Goal: Transaction & Acquisition: Purchase product/service

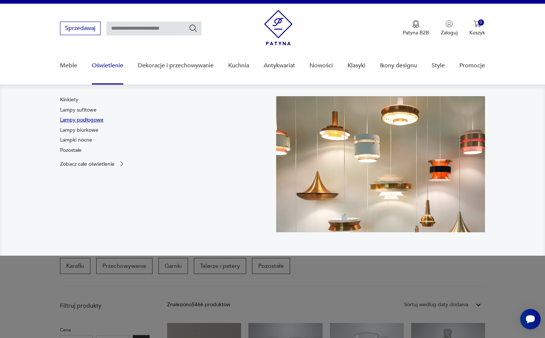
click at [94, 123] on link "Lampy podłogowe" at bounding box center [82, 119] width 44 height 7
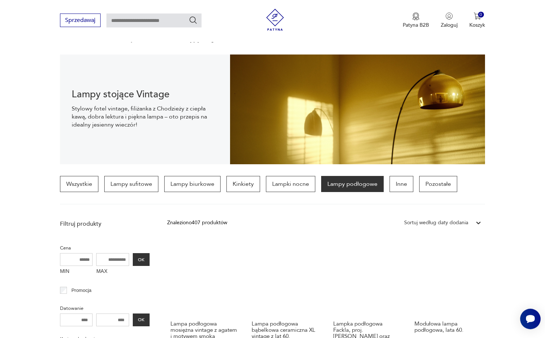
scroll to position [8, 0]
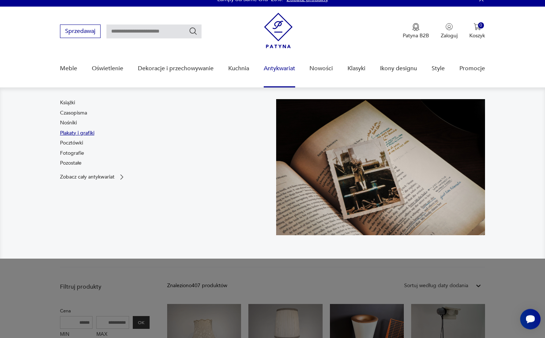
click at [70, 133] on link "Plakaty i grafiki" at bounding box center [77, 133] width 34 height 7
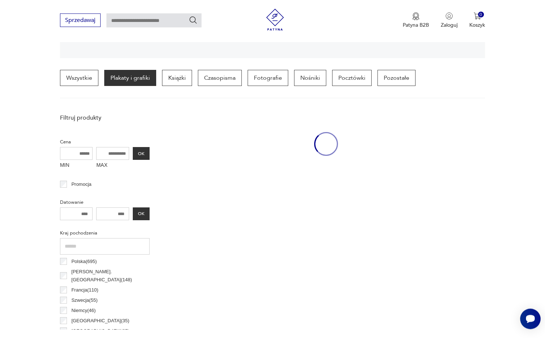
scroll to position [173, 0]
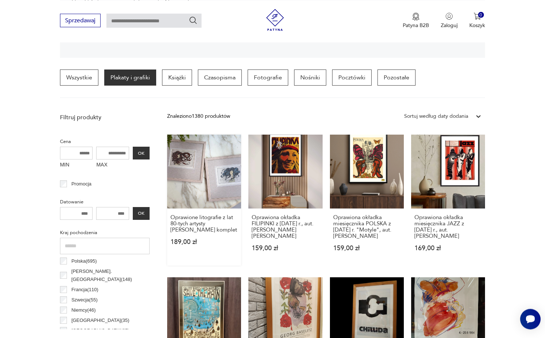
click at [182, 183] on link "Oprawione litografie z lat 80-tych artysty [PERSON_NAME] komplet 189,00 zł" at bounding box center [204, 200] width 74 height 131
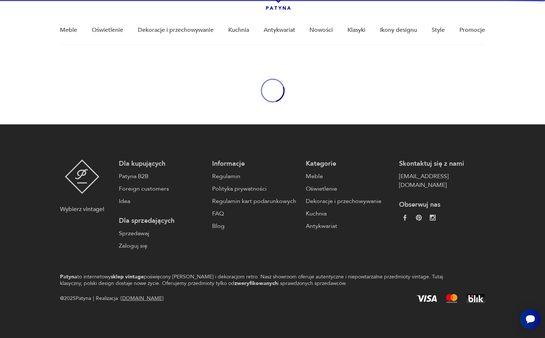
scroll to position [46, 0]
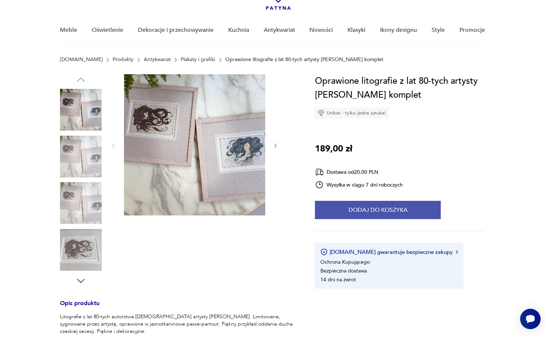
click at [381, 218] on button "Dodaj do koszyka" at bounding box center [378, 210] width 126 height 18
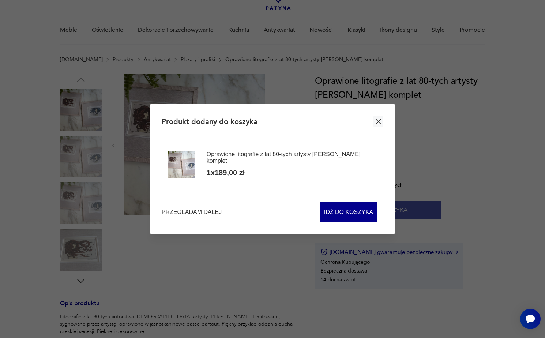
scroll to position [70, 0]
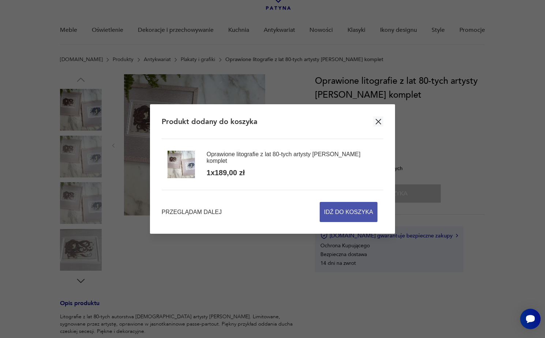
click at [356, 212] on span "Idź do koszyka" at bounding box center [348, 211] width 49 height 19
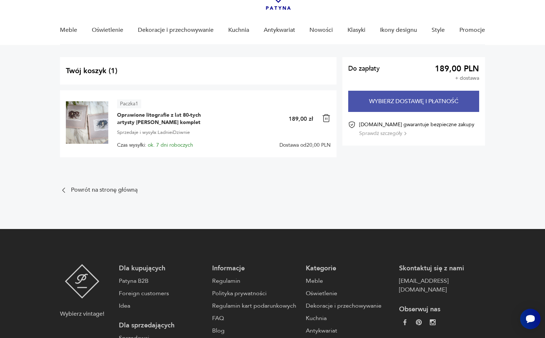
click at [417, 104] on button "Wybierz dostawę i płatność" at bounding box center [413, 101] width 131 height 21
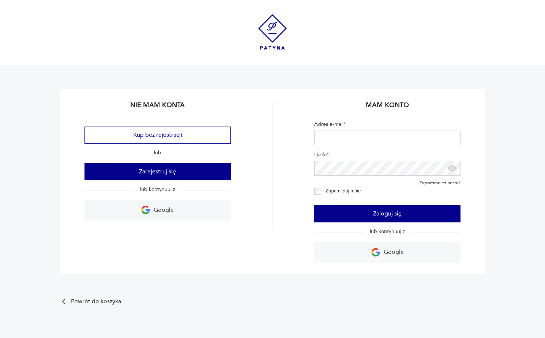
click at [272, 26] on img at bounding box center [272, 32] width 29 height 36
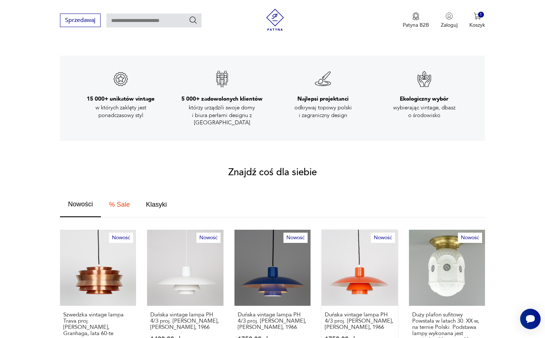
scroll to position [485, 0]
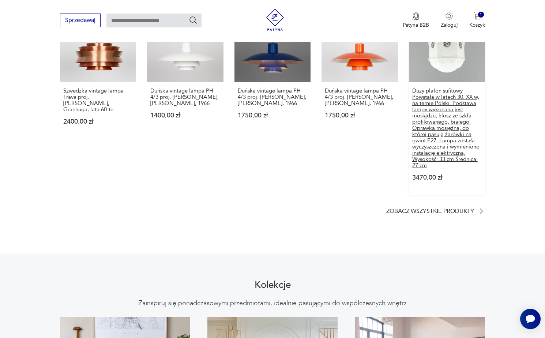
click at [433, 143] on p "Duży plafon sufitowy Powstała w latach 30. XX w, na ternie Polski. Podstawa lam…" at bounding box center [447, 128] width 70 height 81
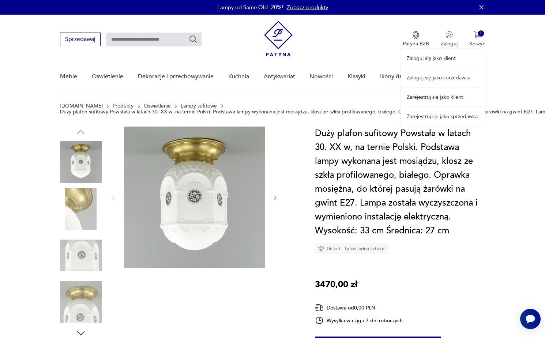
click at [477, 36] on div "Zaloguj się jako klient Zaloguj się jako sprzedawca Zarejestruj się jako klient…" at bounding box center [443, 70] width 84 height 111
click at [442, 60] on link "Zaloguj się jako klient" at bounding box center [443, 58] width 84 height 19
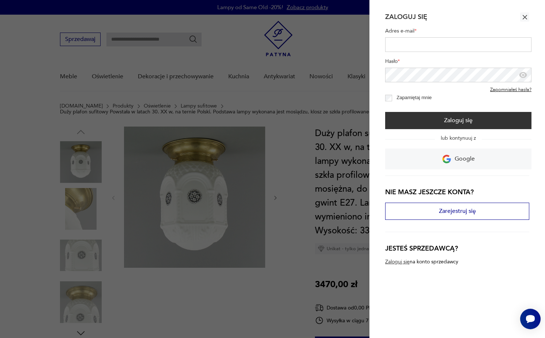
click at [430, 48] on input "Adres e-mail *" at bounding box center [458, 44] width 146 height 15
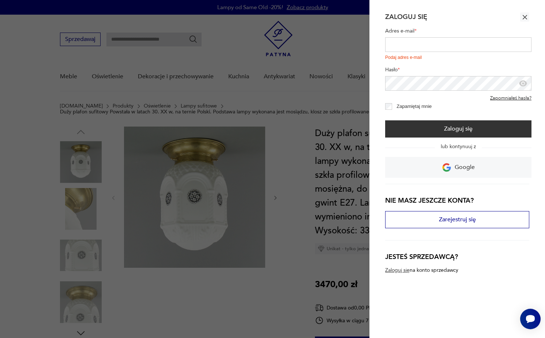
click at [523, 15] on icon "button" at bounding box center [525, 17] width 4 height 4
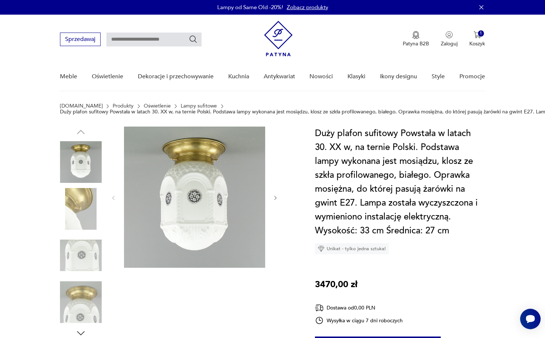
click at [279, 33] on img at bounding box center [278, 39] width 29 height 36
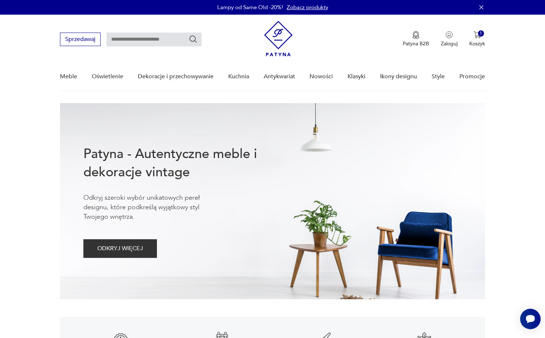
click at [28, 51] on nav "Sprzedawaj Patyna B2B Zaloguj 1 Koszyk Twój koszyk ( 1 ) Oprawione litografie z…" at bounding box center [272, 53] width 545 height 77
click at [236, 48] on div "Sprzedawaj Patyna B2B Zaloguj 1 Koszyk Twój koszyk ( 1 ) Oprawione litografie z…" at bounding box center [272, 36] width 425 height 42
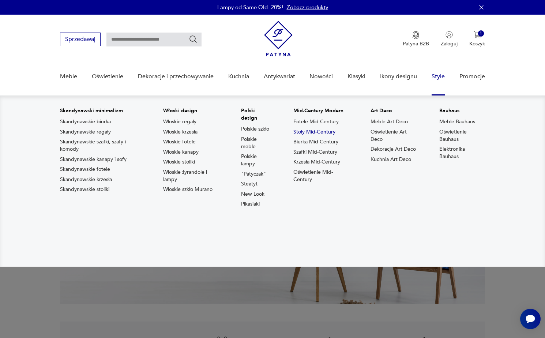
click at [328, 131] on link "Stoły Mid-Century" at bounding box center [315, 131] width 42 height 7
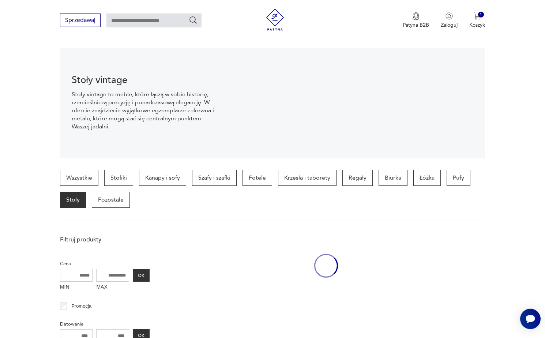
scroll to position [73, 0]
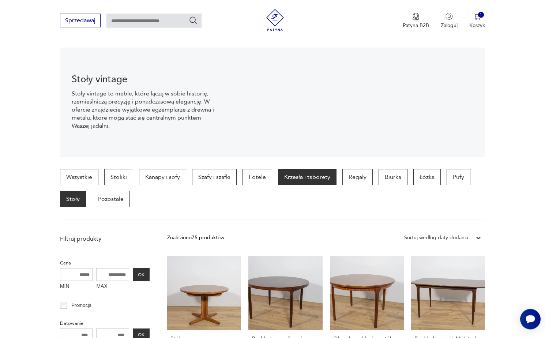
click at [278, 181] on p "Krzesła i taborety" at bounding box center [307, 177] width 59 height 16
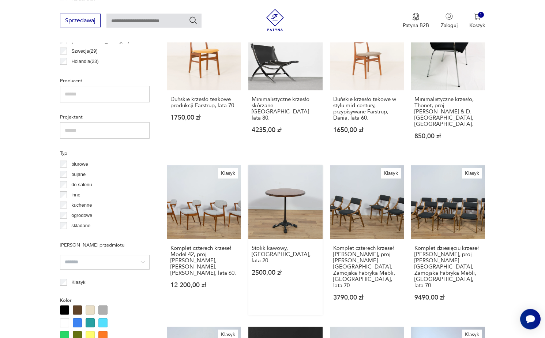
click at [290, 184] on link "Stolik kawowy, [GEOGRAPHIC_DATA], lata 20. 2500,00 zł" at bounding box center [286, 240] width 74 height 150
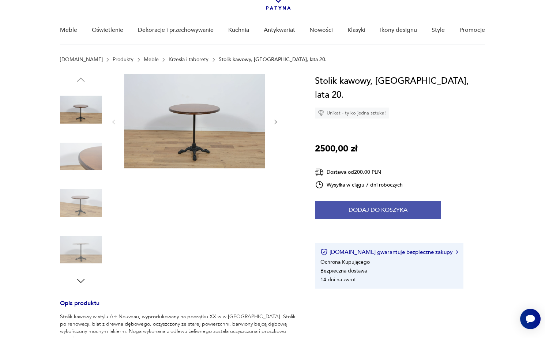
click at [370, 201] on button "Dodaj do koszyka" at bounding box center [378, 210] width 126 height 18
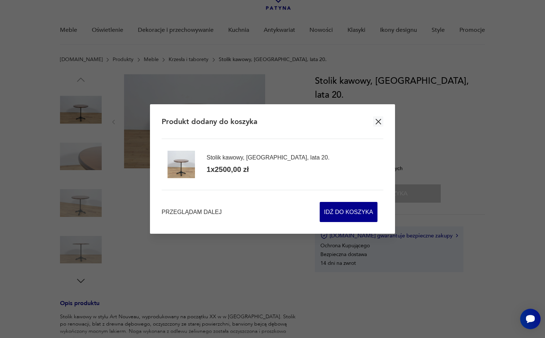
click at [381, 122] on icon "button" at bounding box center [378, 121] width 9 height 9
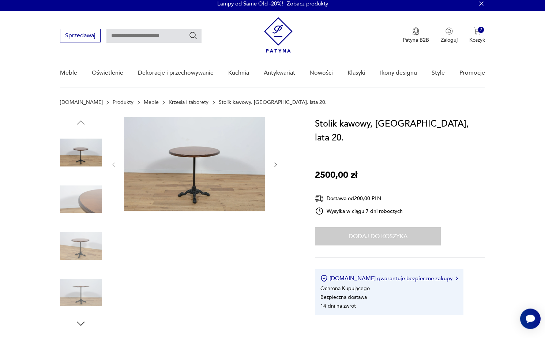
scroll to position [0, 0]
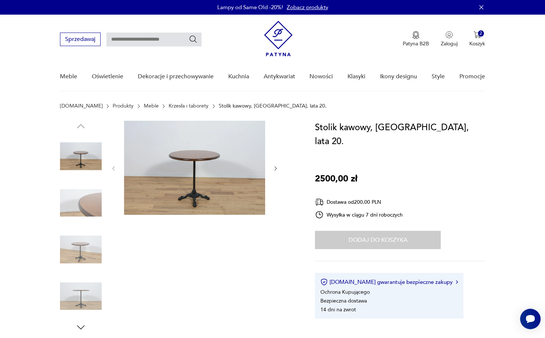
click at [278, 33] on img at bounding box center [278, 39] width 29 height 36
